Goal: Information Seeking & Learning: Learn about a topic

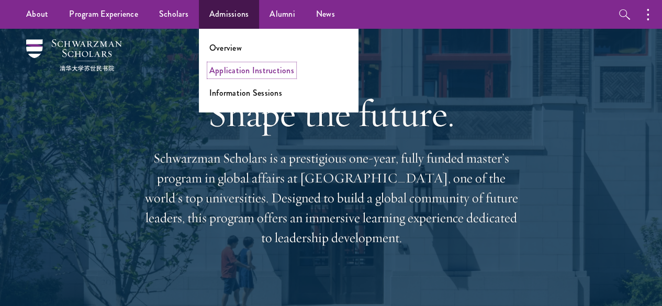
click at [242, 69] on link "Application Instructions" at bounding box center [251, 70] width 85 height 12
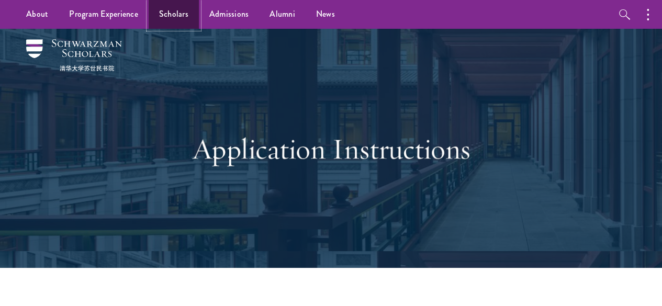
click at [184, 14] on link "Scholars" at bounding box center [174, 14] width 50 height 29
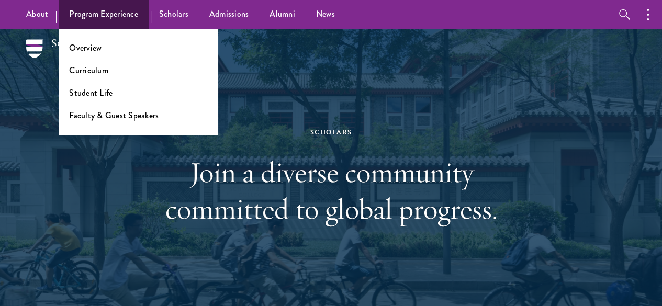
click at [120, 9] on link "Program Experience" at bounding box center [104, 14] width 90 height 29
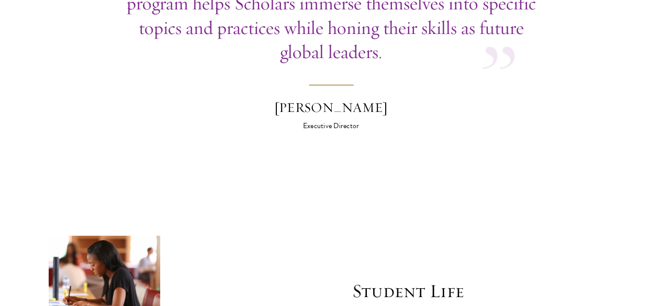
scroll to position [3266, 0]
